Goal: Transaction & Acquisition: Subscribe to service/newsletter

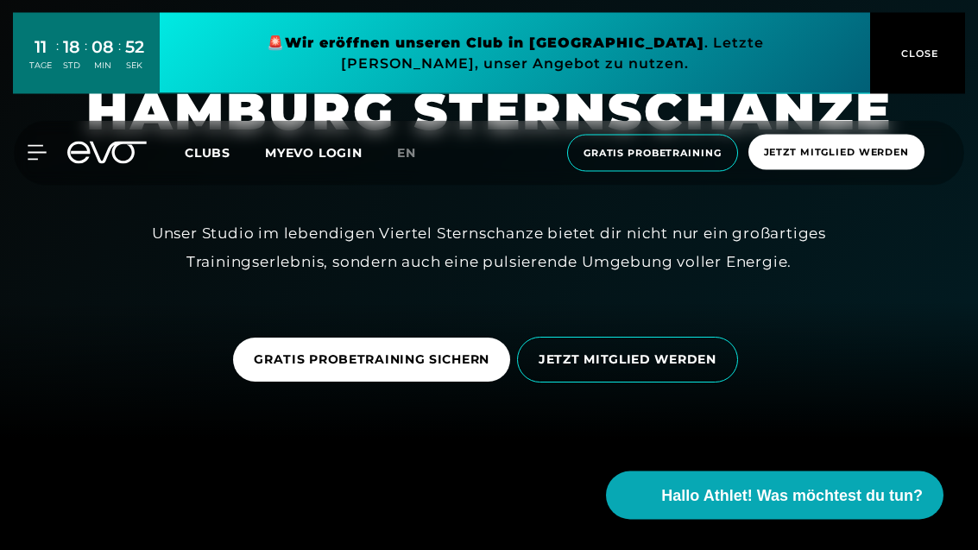
scroll to position [111, 0]
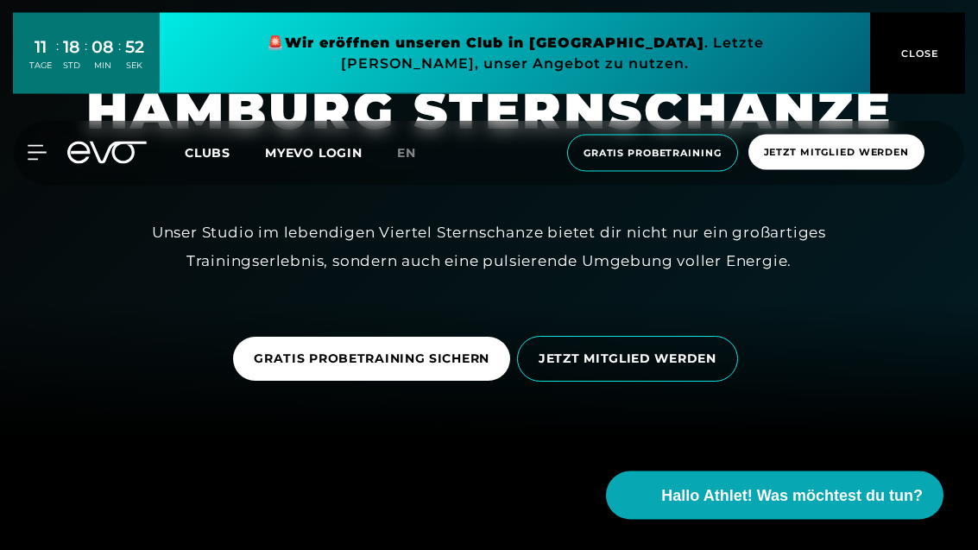
click at [684, 369] on span "JETZT MITGLIED WERDEN" at bounding box center [628, 359] width 178 height 18
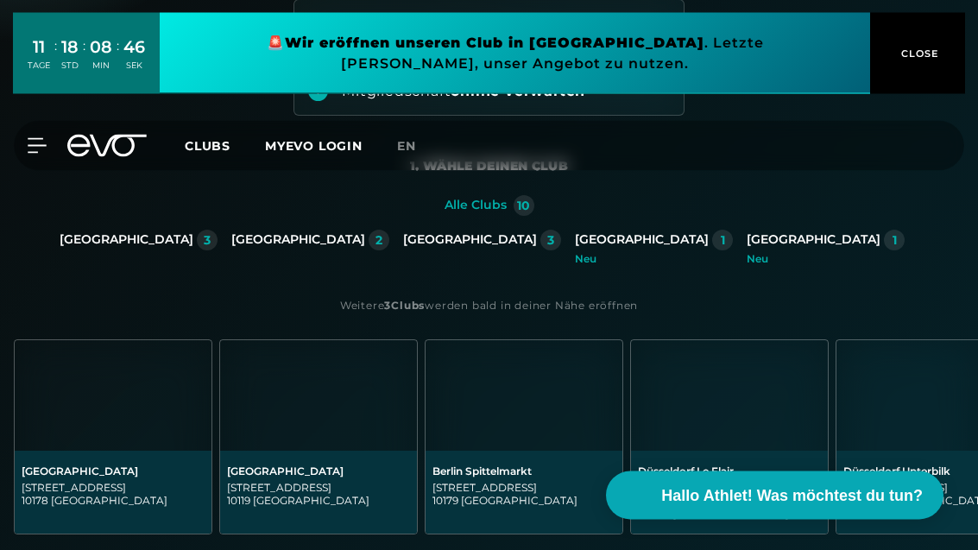
scroll to position [249, 0]
click at [454, 249] on div "Hamburg 3" at bounding box center [482, 240] width 158 height 21
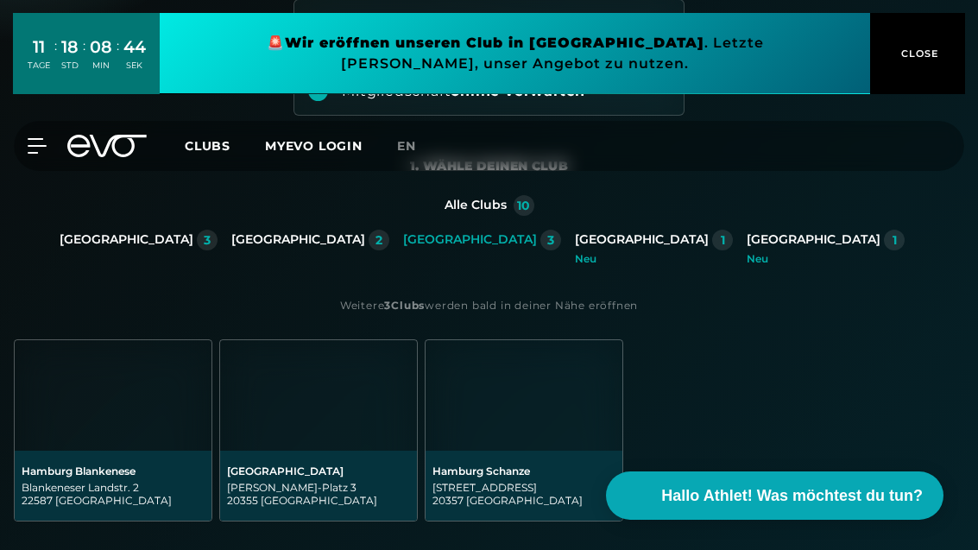
click at [472, 237] on div "[GEOGRAPHIC_DATA]" at bounding box center [470, 240] width 134 height 16
click at [481, 416] on img at bounding box center [524, 395] width 197 height 110
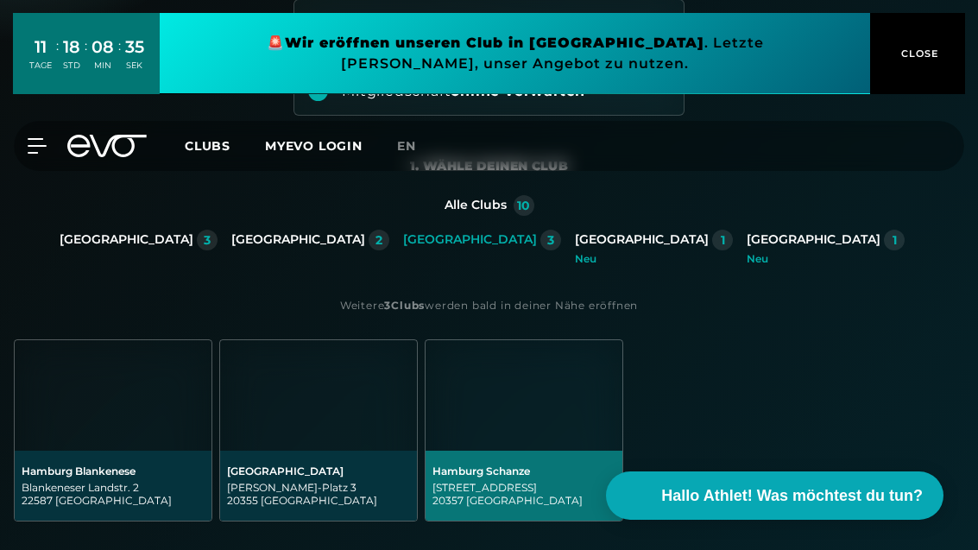
click at [482, 476] on div "Hamburg Schanze" at bounding box center [523, 470] width 183 height 13
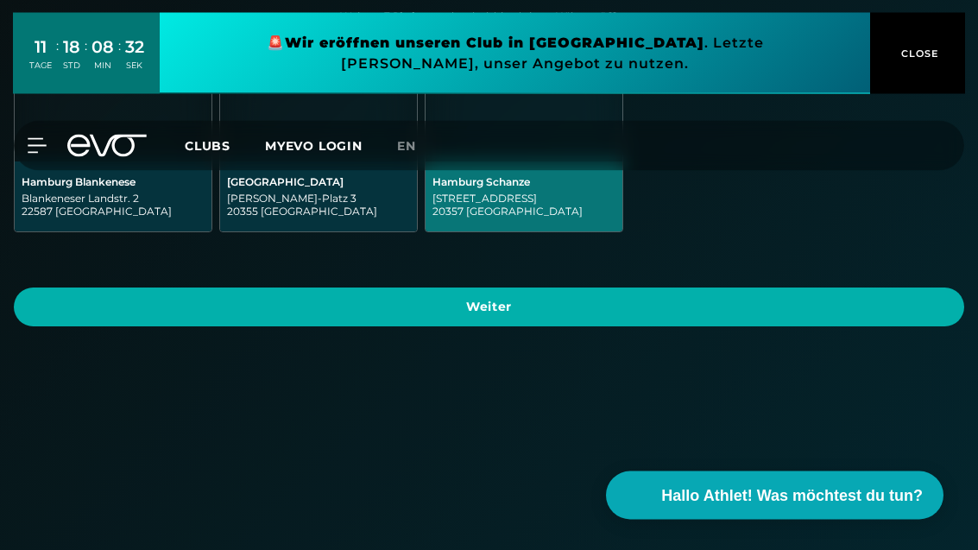
click at [243, 307] on span "Weiter" at bounding box center [489, 308] width 909 height 18
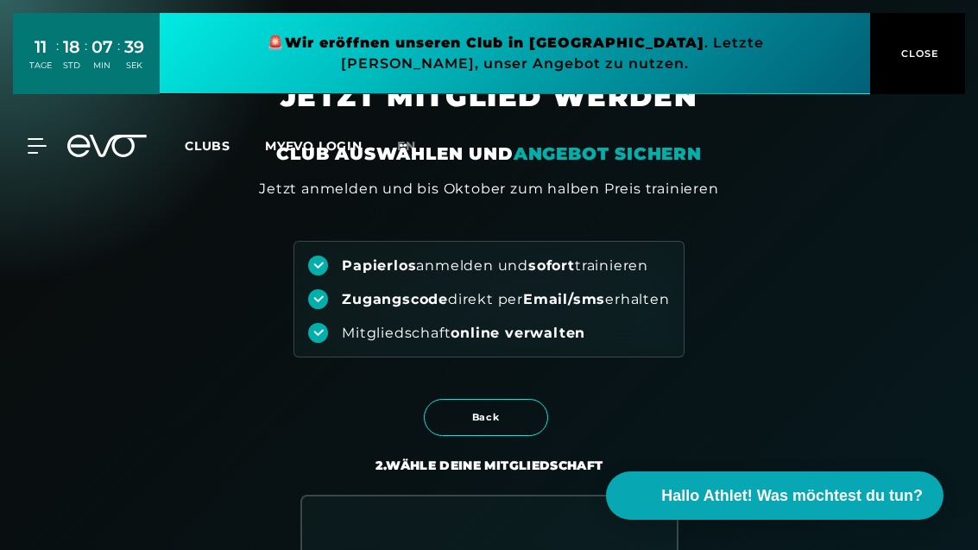
scroll to position [0, 0]
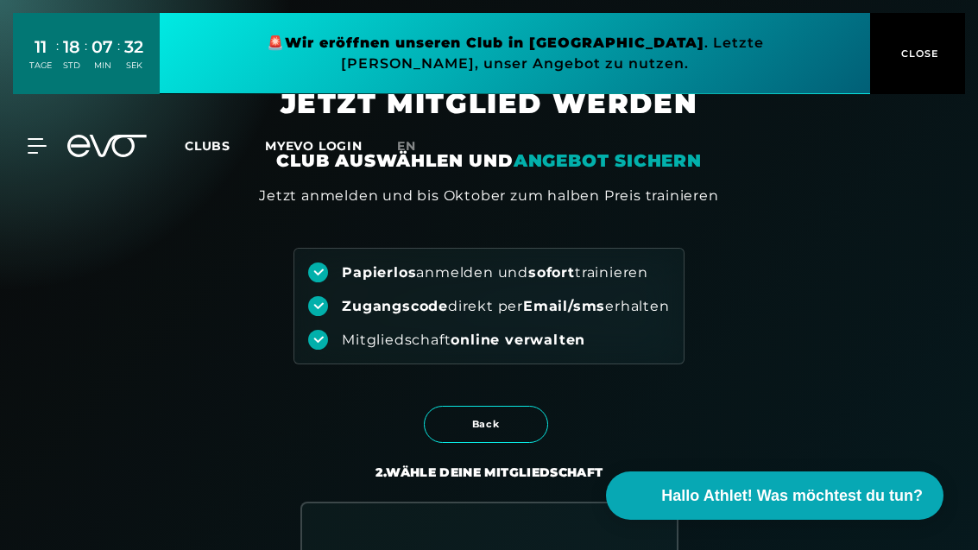
click at [907, 85] on button "CLOSE" at bounding box center [917, 53] width 95 height 81
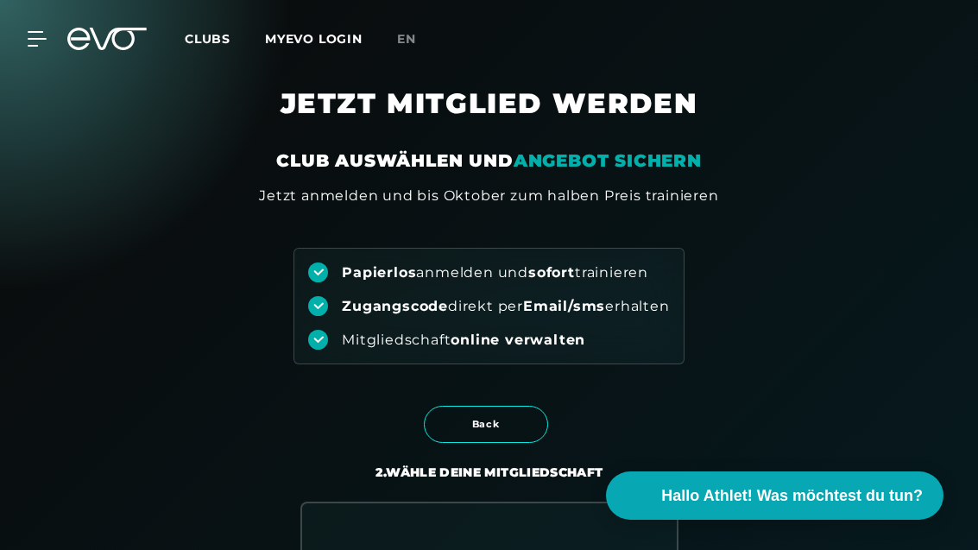
click at [41, 38] on icon at bounding box center [37, 39] width 18 height 14
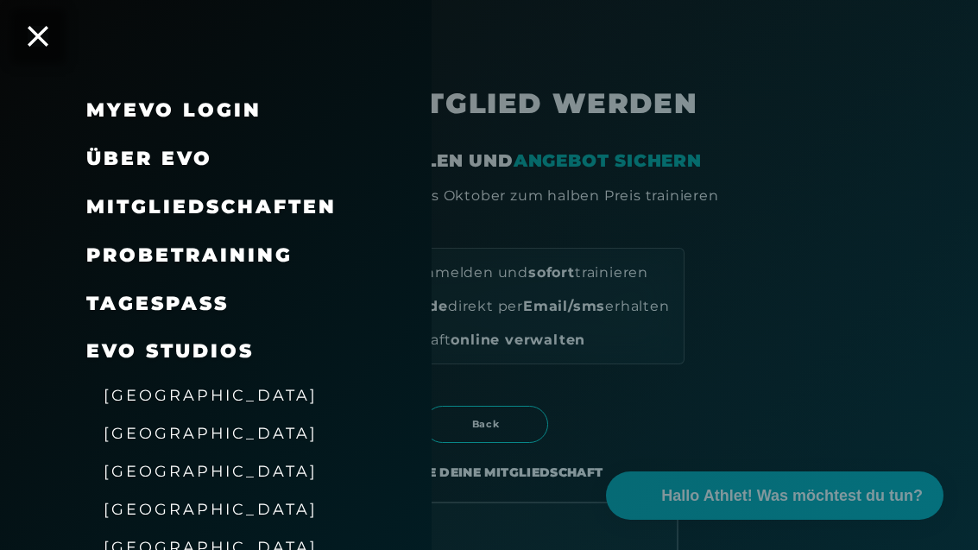
click at [117, 211] on span "Mitgliedschaften" at bounding box center [211, 206] width 250 height 23
click at [207, 205] on span "Mitgliedschaften" at bounding box center [211, 206] width 250 height 23
click at [153, 210] on span "Mitgliedschaften" at bounding box center [211, 206] width 250 height 23
click at [74, 209] on div "Mitgliedschaften" at bounding box center [216, 207] width 432 height 48
click at [130, 472] on span "[GEOGRAPHIC_DATA]" at bounding box center [211, 471] width 214 height 18
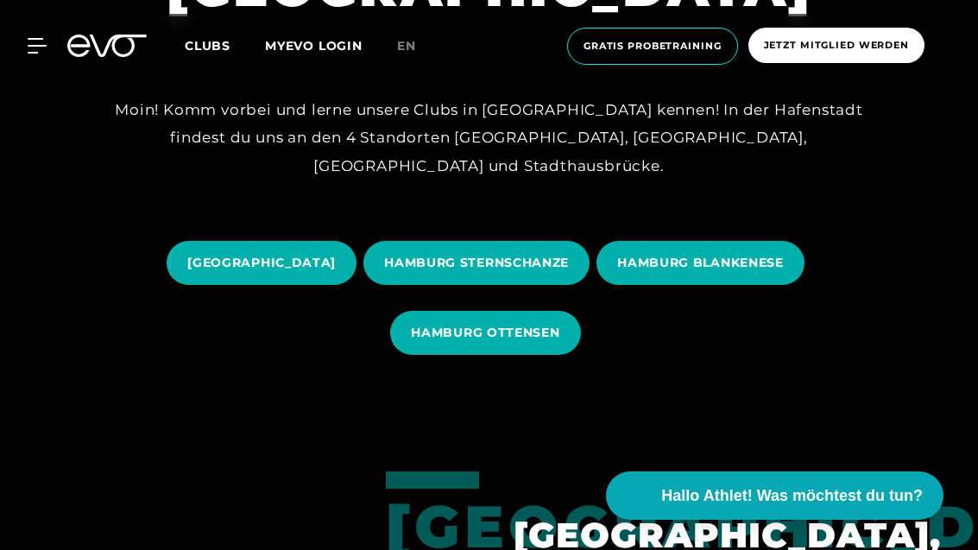
scroll to position [181, 0]
click at [450, 268] on span "HAMBURG STERNSCHANZE" at bounding box center [476, 264] width 185 height 18
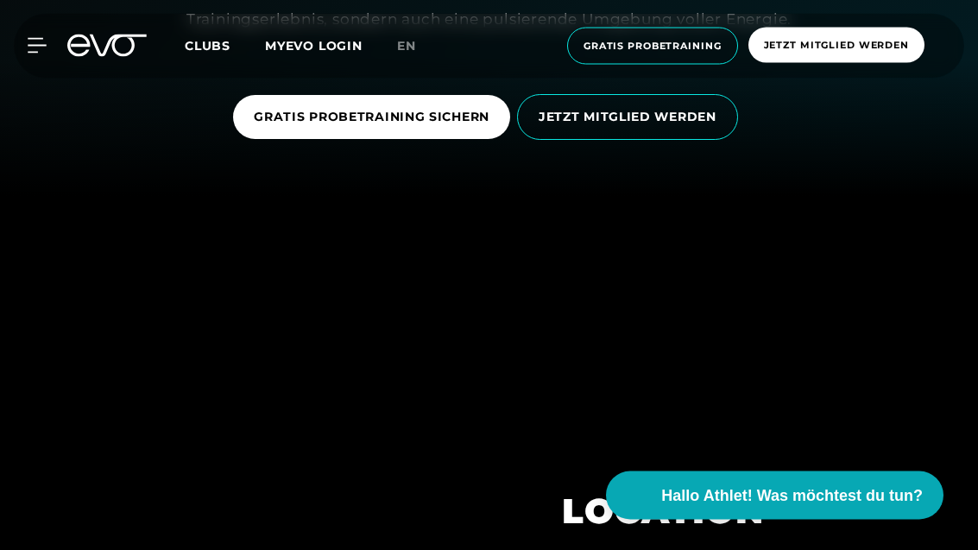
scroll to position [353, 0]
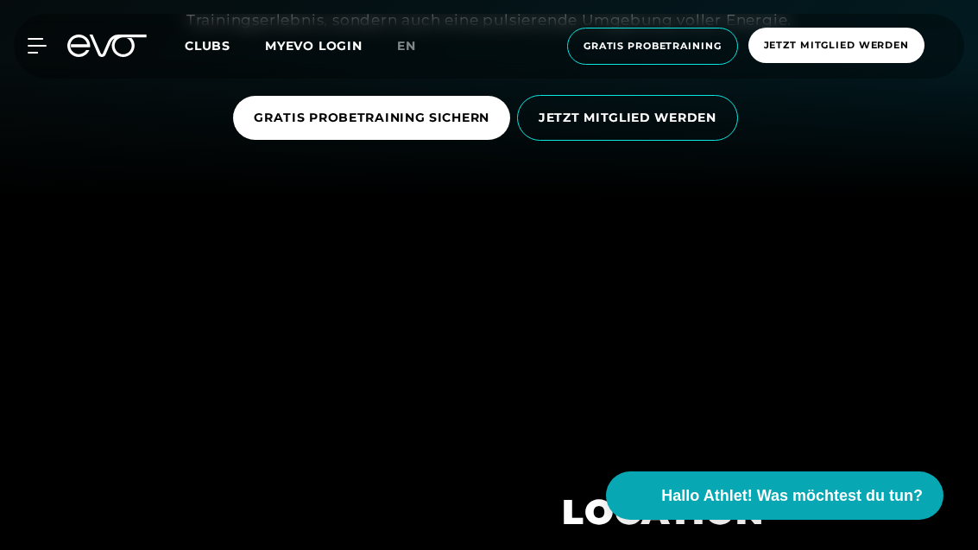
click at [692, 127] on span "JETZT MITGLIED WERDEN" at bounding box center [628, 118] width 178 height 18
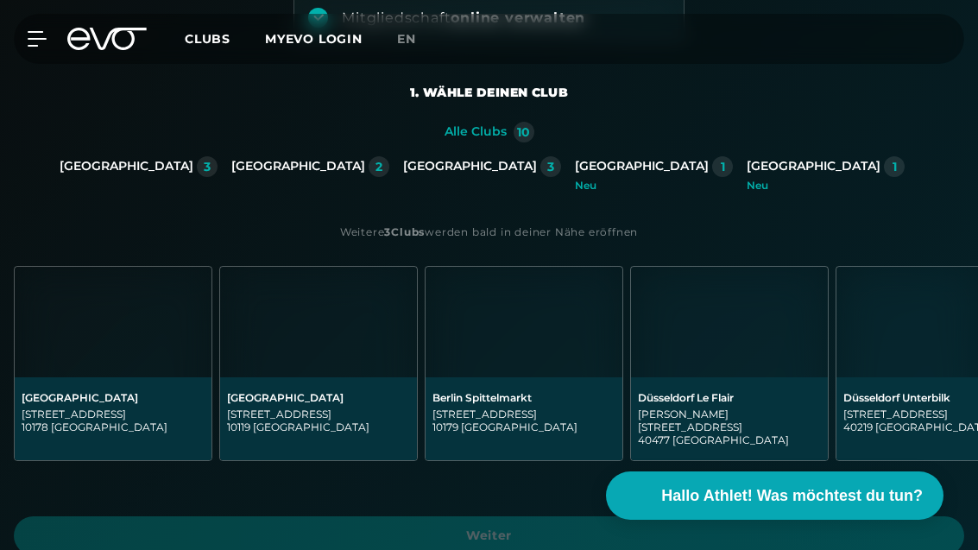
scroll to position [200, 0]
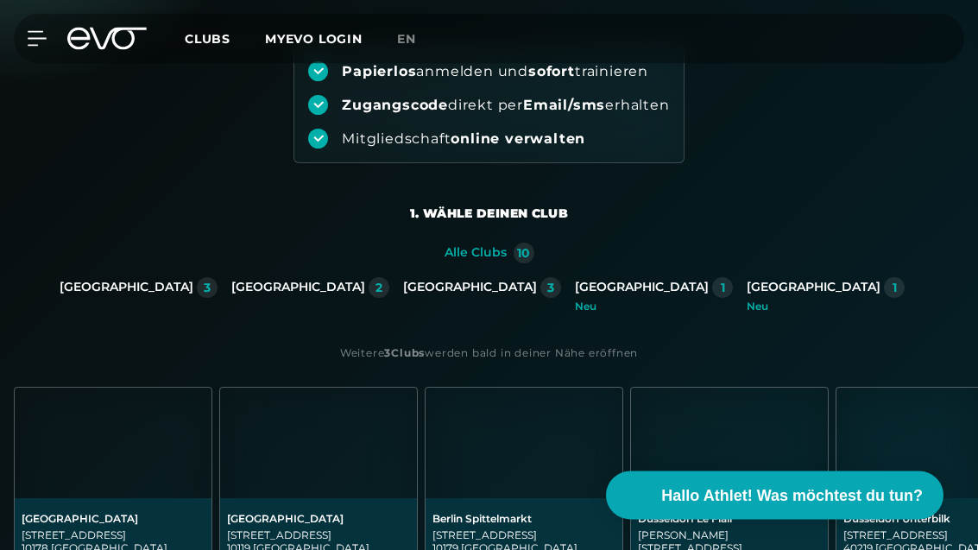
click at [458, 285] on div "[GEOGRAPHIC_DATA]" at bounding box center [470, 289] width 134 height 16
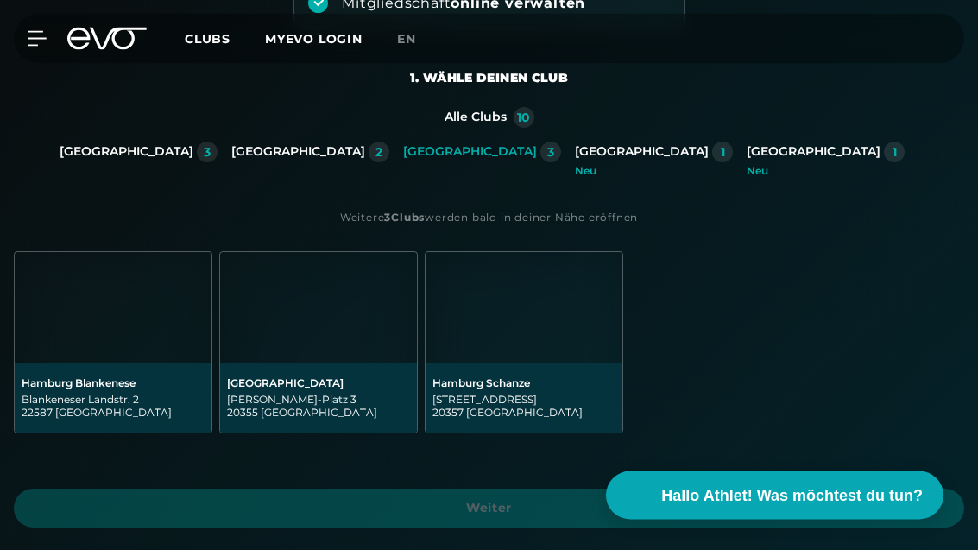
scroll to position [338, 0]
click at [58, 387] on div "Hamburg Blankenese" at bounding box center [113, 381] width 183 height 13
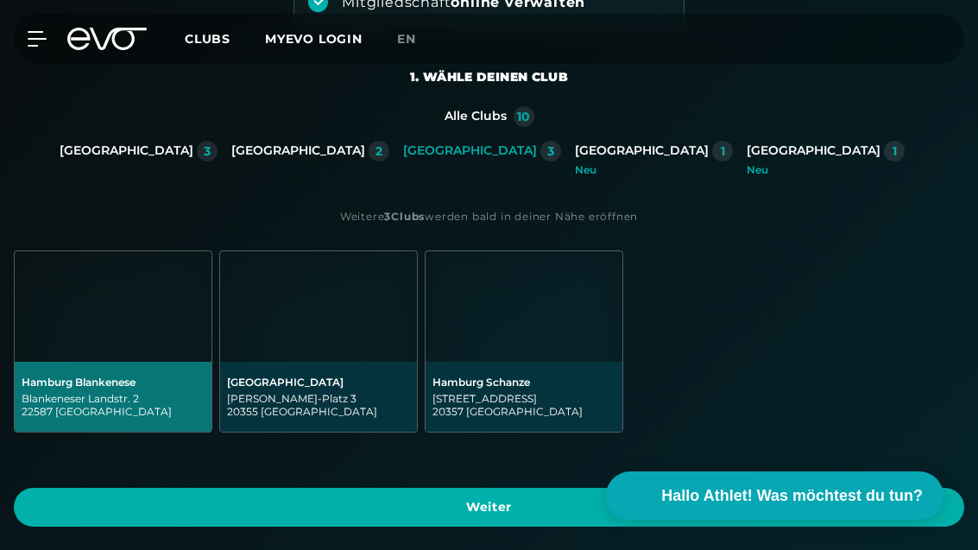
click at [201, 505] on span "Weiter" at bounding box center [489, 507] width 909 height 18
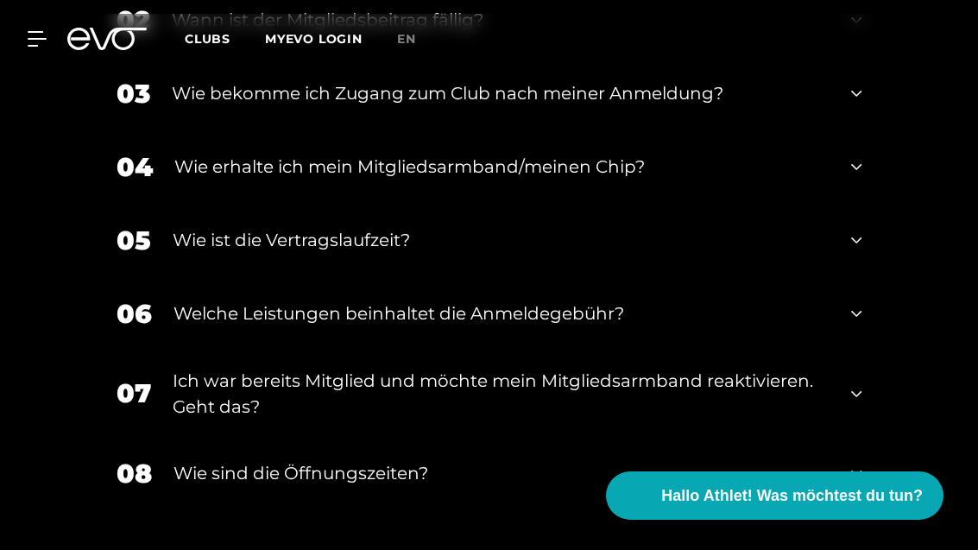
scroll to position [3575, 0]
